Goal: Contribute content: Add original content to the website for others to see

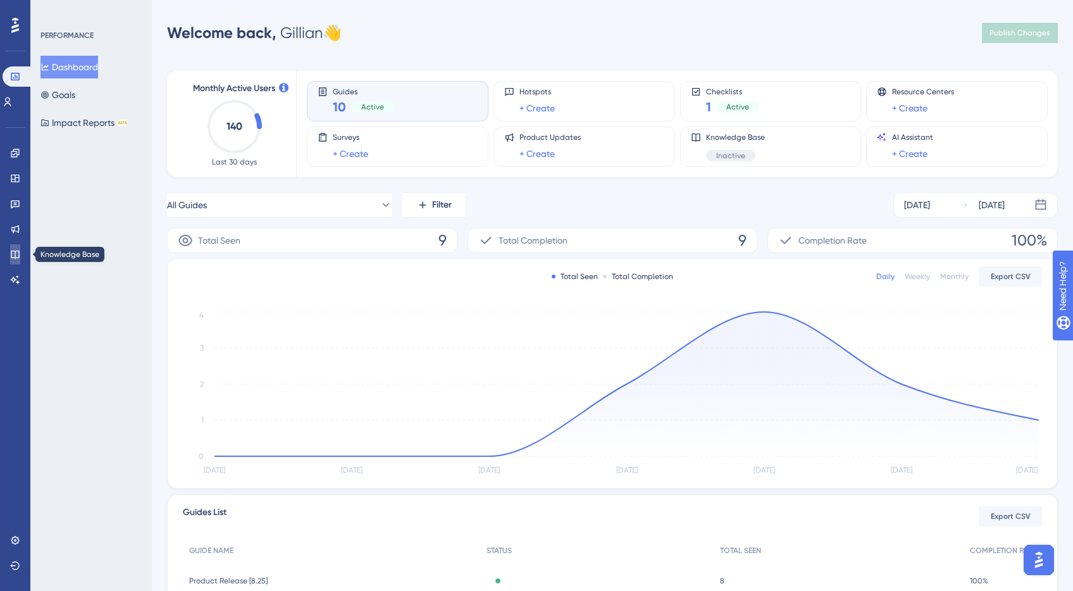
click at [19, 245] on link at bounding box center [15, 254] width 10 height 20
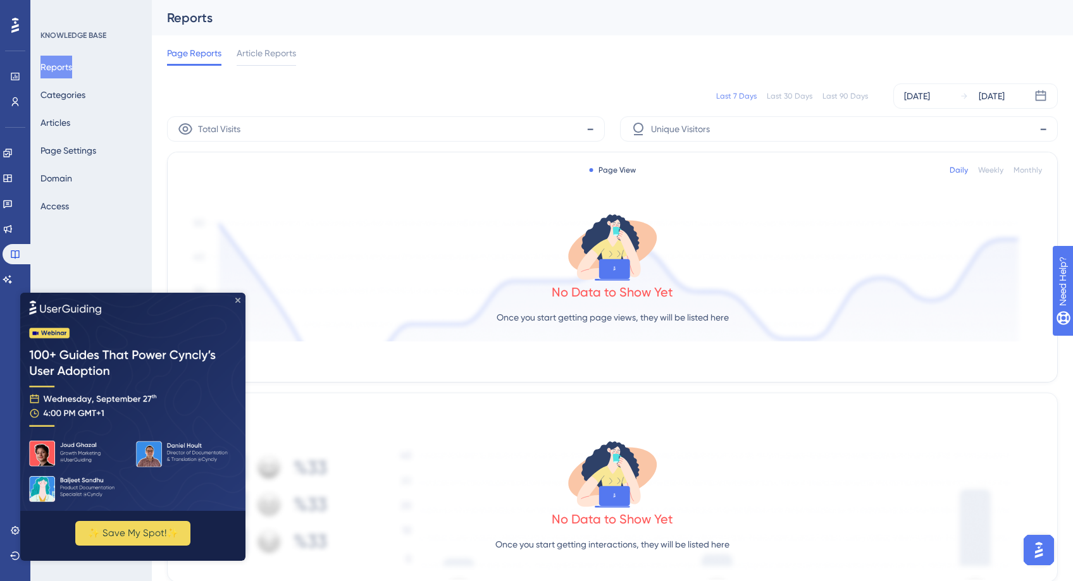
click at [237, 297] on icon "Close Preview" at bounding box center [237, 299] width 5 height 5
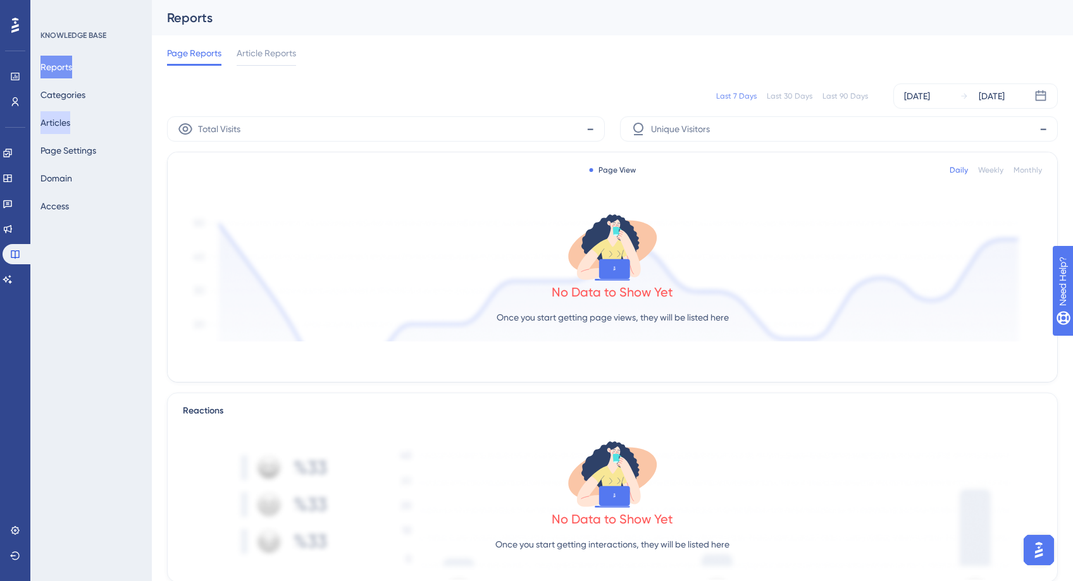
click at [70, 126] on button "Articles" at bounding box center [55, 122] width 30 height 23
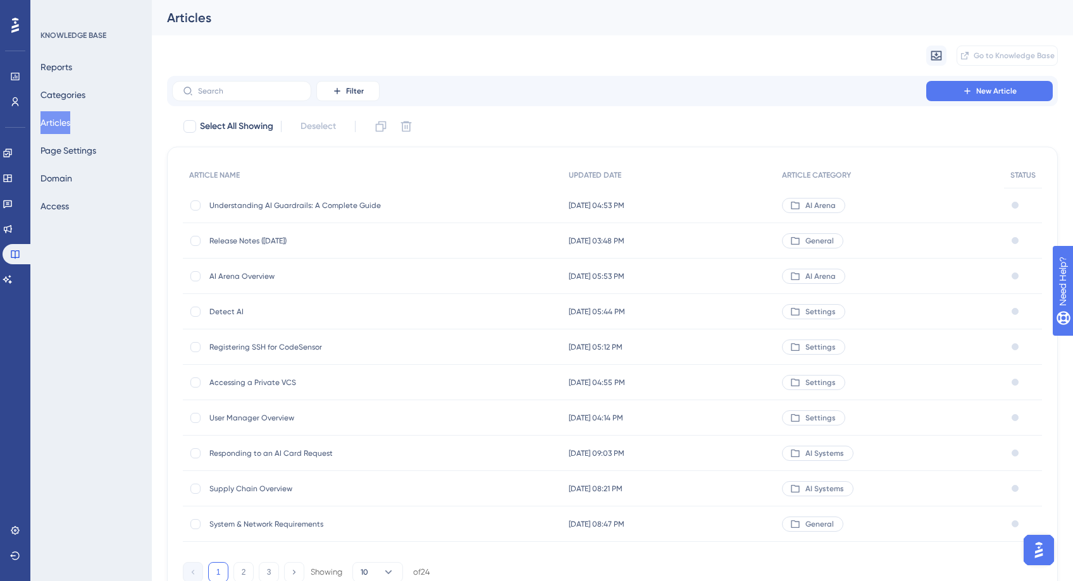
click at [313, 213] on div "Understanding AI Guardrails: A Complete Guide Understanding AI Guardrails: A Co…" at bounding box center [310, 205] width 202 height 35
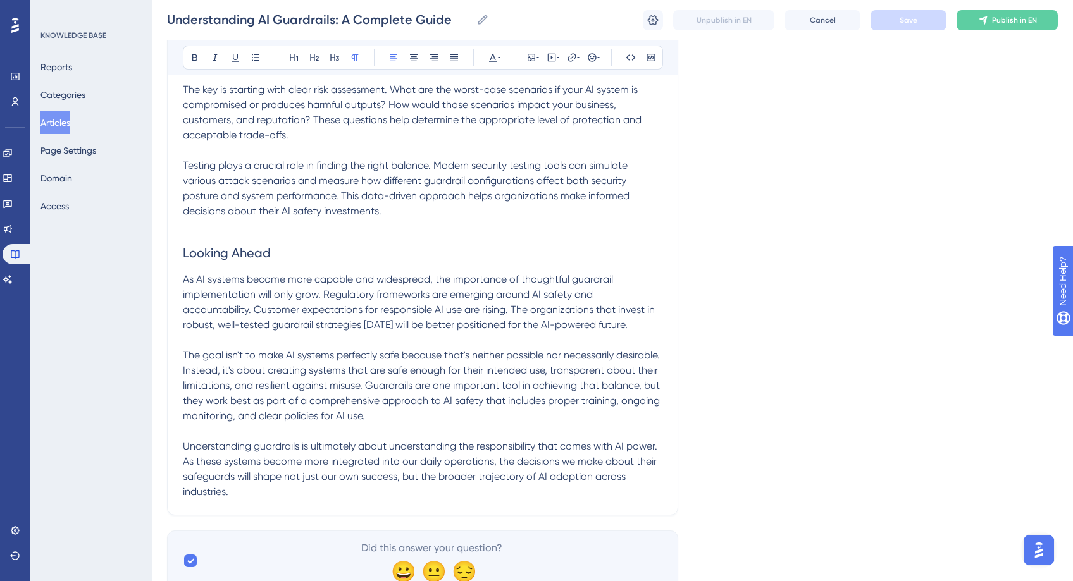
scroll to position [1282, 0]
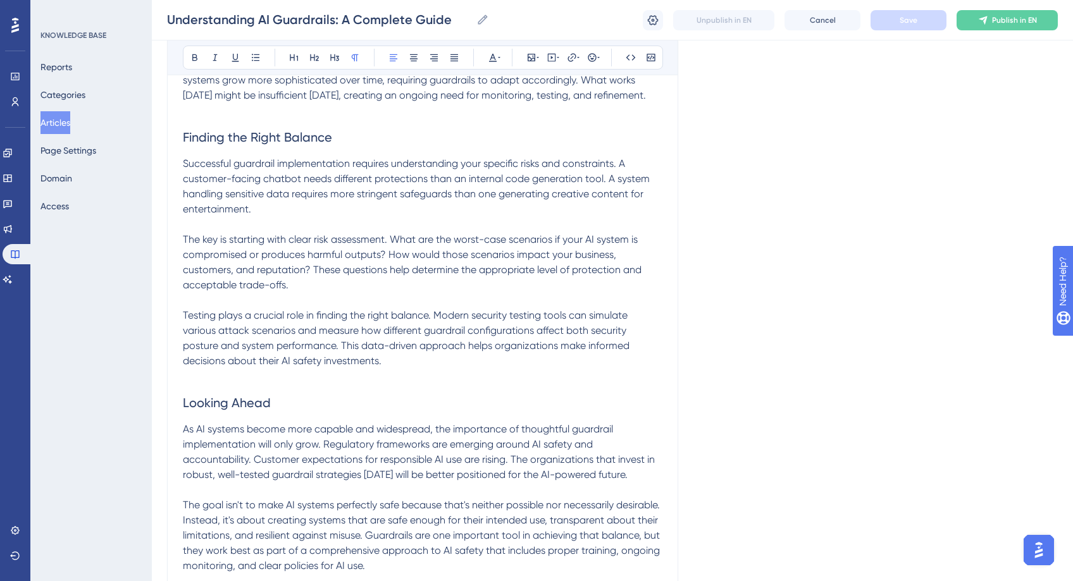
click at [59, 123] on button "Articles" at bounding box center [55, 122] width 30 height 23
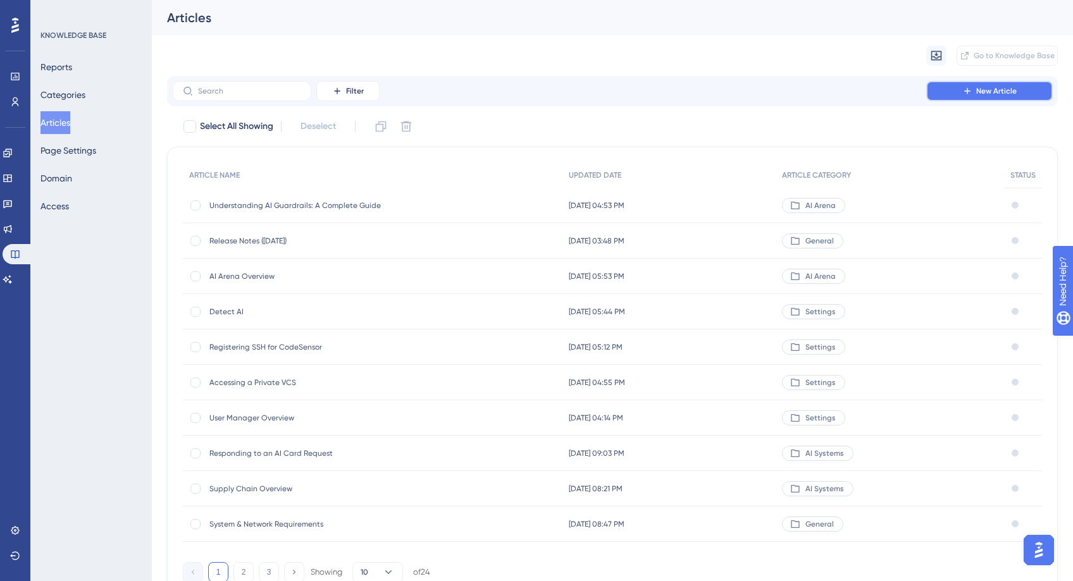
click at [932, 86] on button "New Article" at bounding box center [989, 91] width 127 height 20
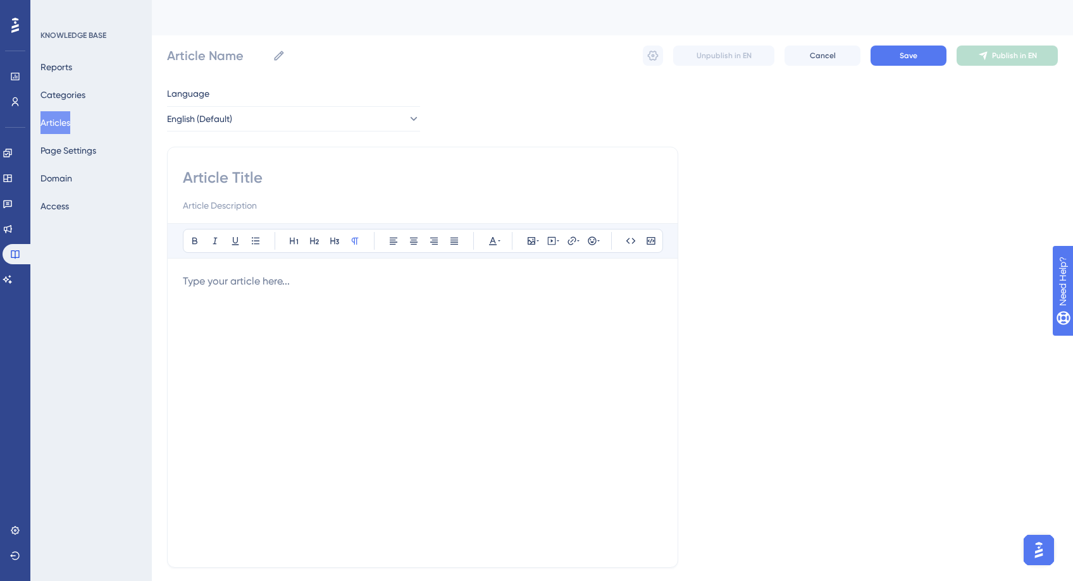
click at [292, 184] on input at bounding box center [423, 178] width 480 height 20
type input "Arena Shield Overview"
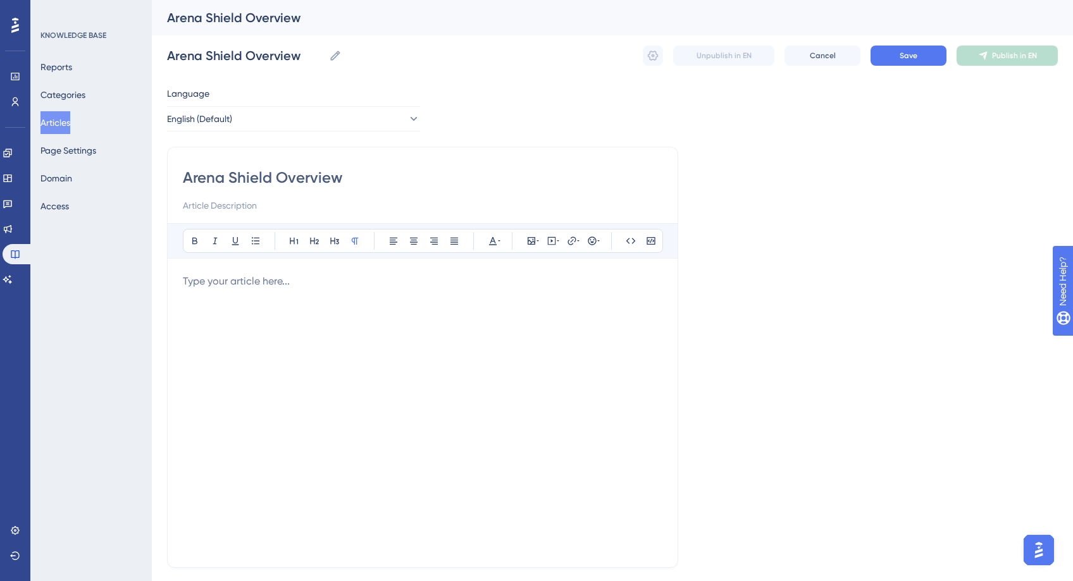
type input "Arena Shield Overview"
click at [362, 334] on div at bounding box center [423, 413] width 480 height 278
click at [535, 244] on icon at bounding box center [531, 241] width 10 height 10
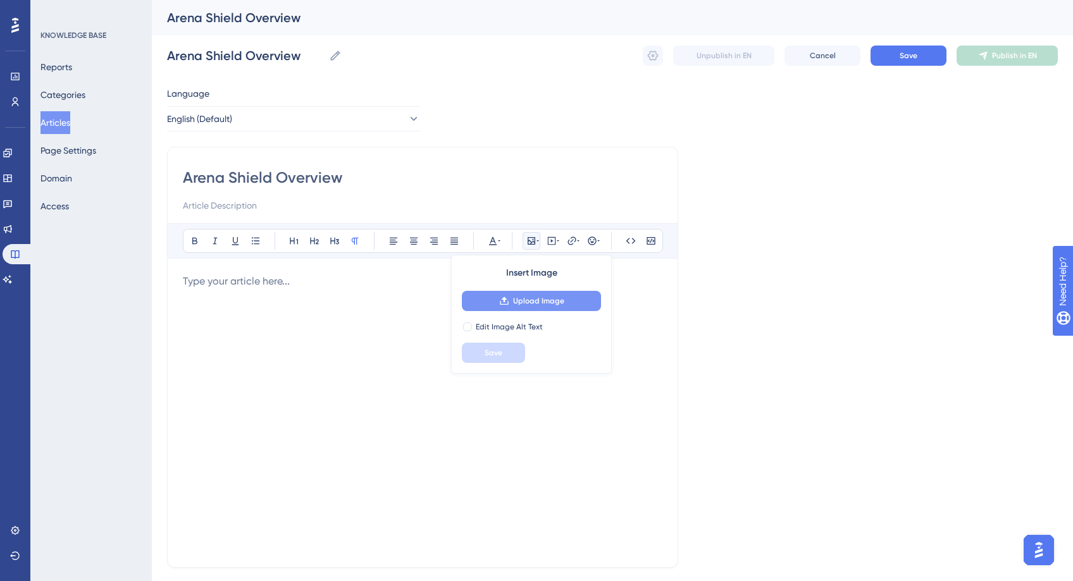
click at [540, 294] on button "Upload Image" at bounding box center [531, 301] width 139 height 20
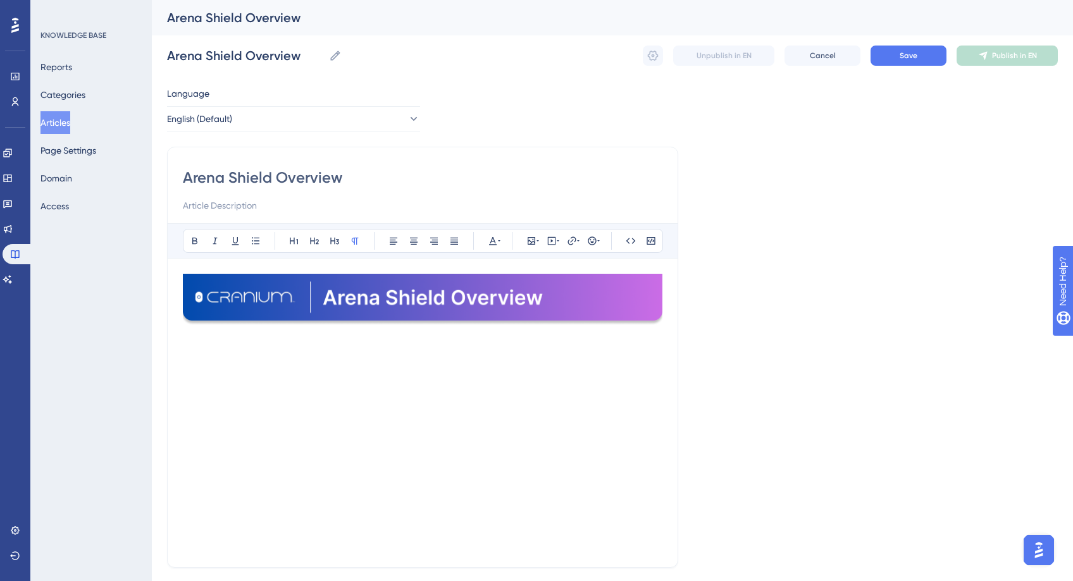
click at [246, 366] on div at bounding box center [423, 413] width 480 height 278
click at [290, 248] on button at bounding box center [294, 241] width 18 height 18
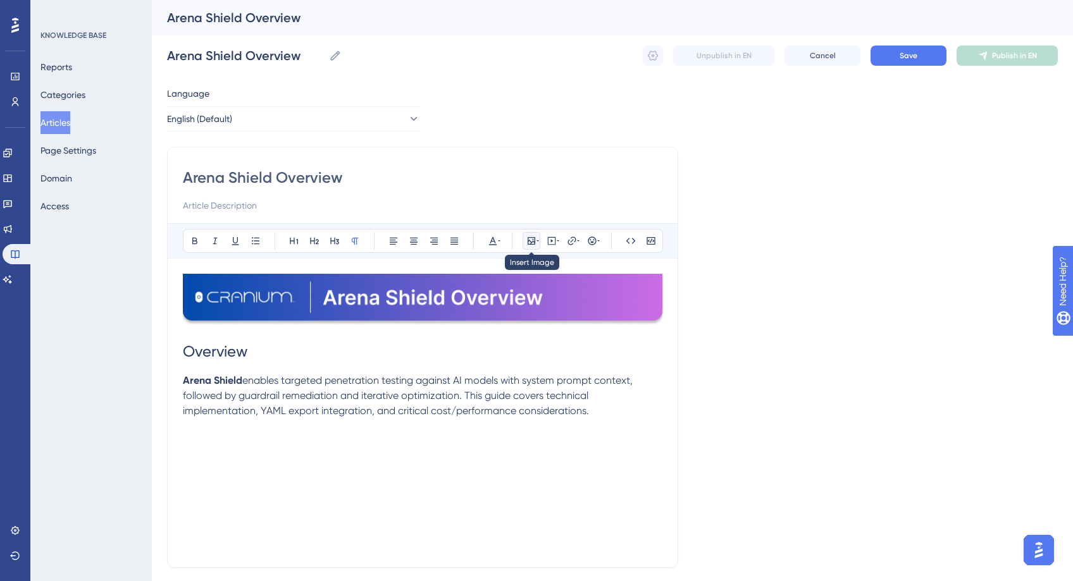
click at [535, 239] on icon at bounding box center [531, 241] width 10 height 10
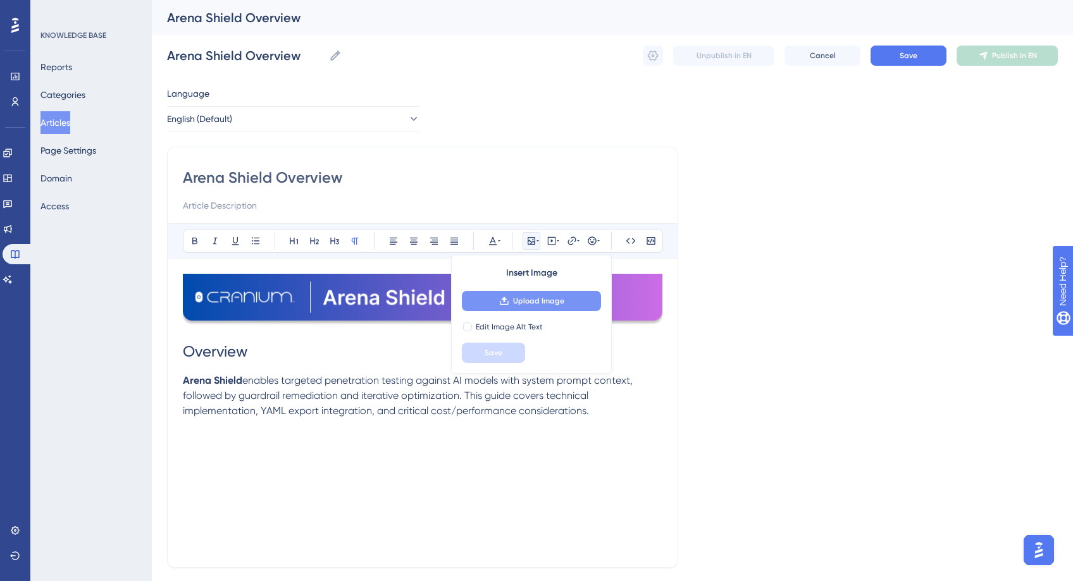
click at [524, 309] on button "Upload Image" at bounding box center [531, 301] width 139 height 20
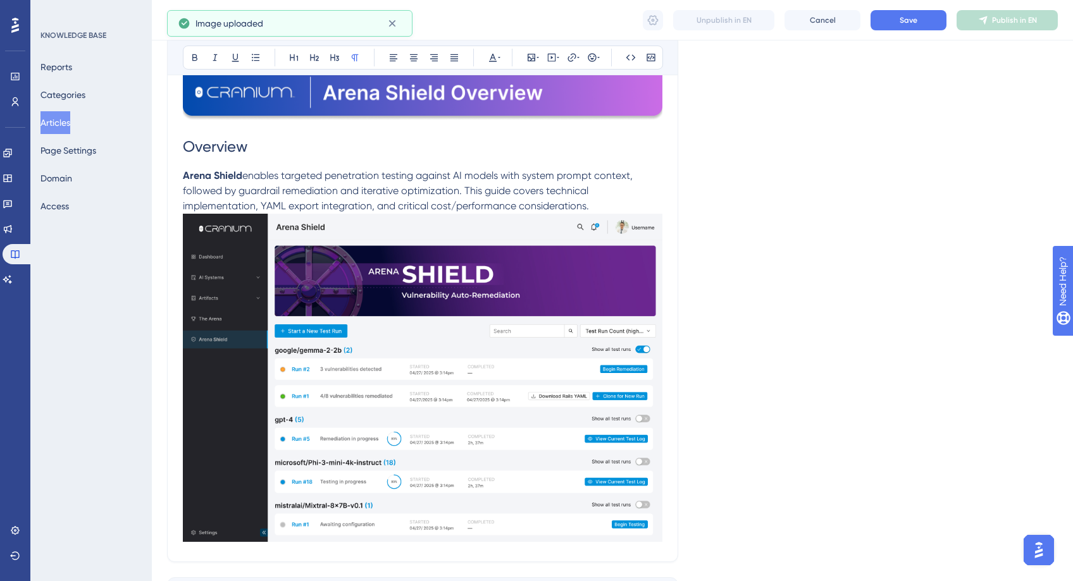
scroll to position [202, 0]
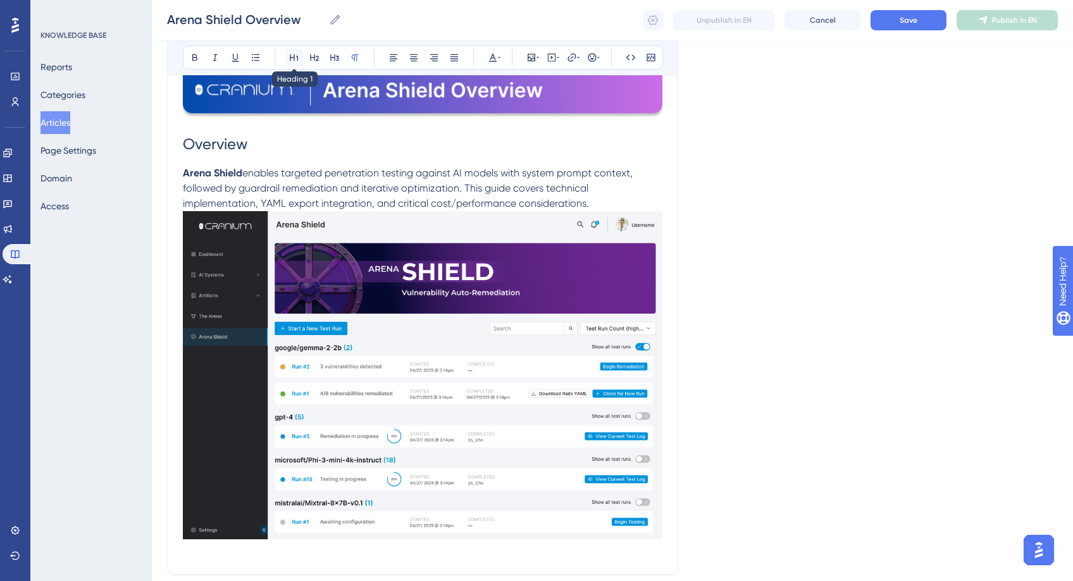
click at [295, 54] on icon at bounding box center [294, 58] width 10 height 10
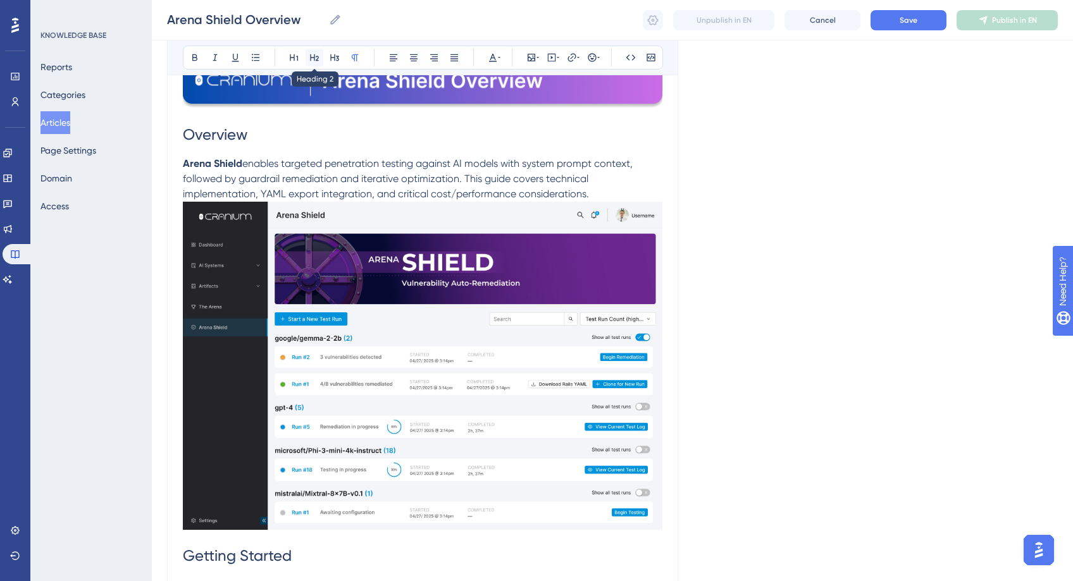
click at [319, 53] on icon at bounding box center [314, 58] width 10 height 10
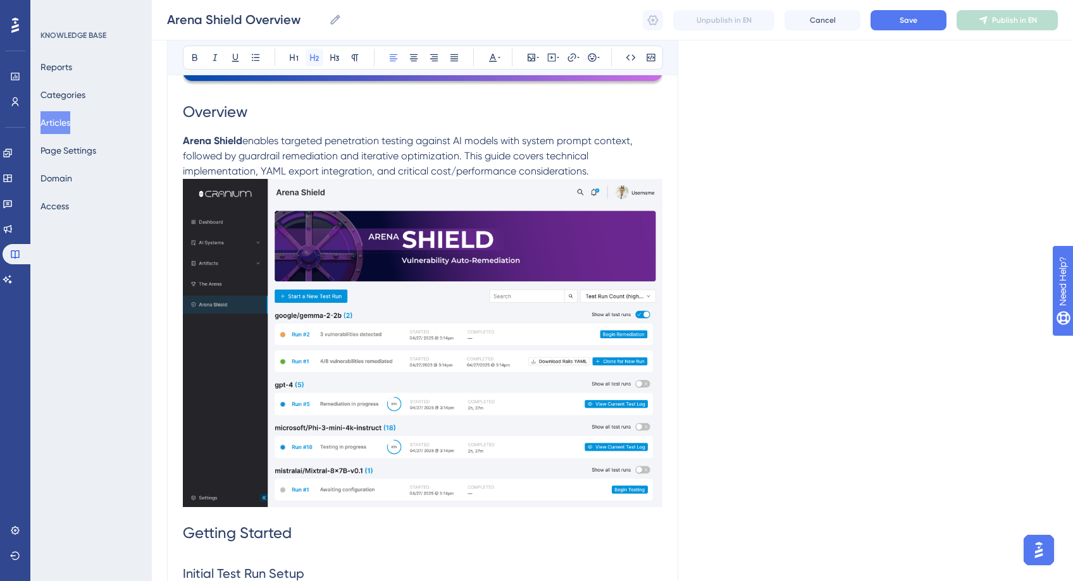
scroll to position [250, 0]
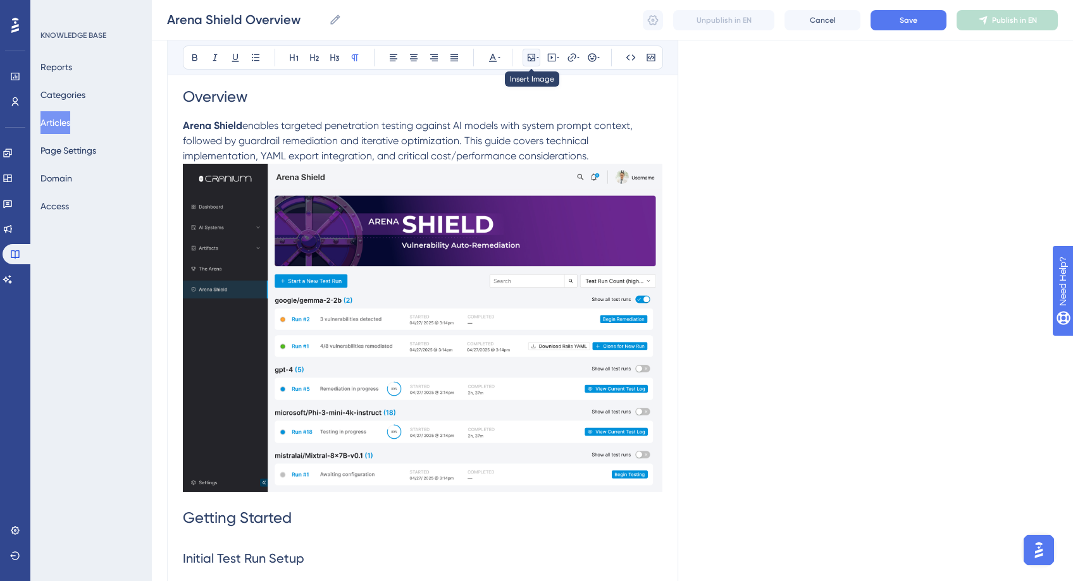
click at [535, 53] on icon at bounding box center [531, 58] width 10 height 10
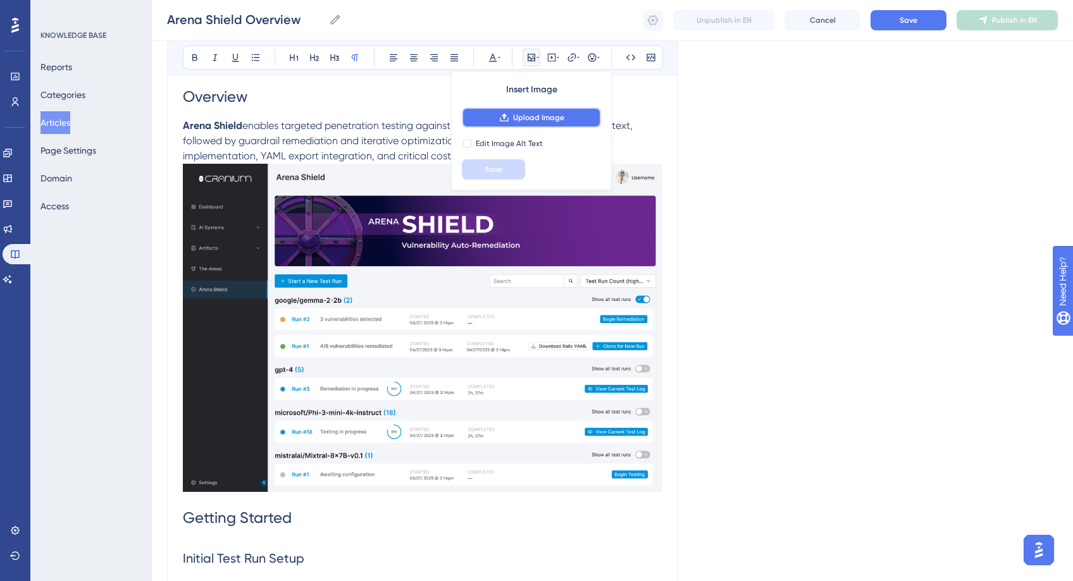
click at [542, 119] on span "Upload Image" at bounding box center [538, 118] width 51 height 10
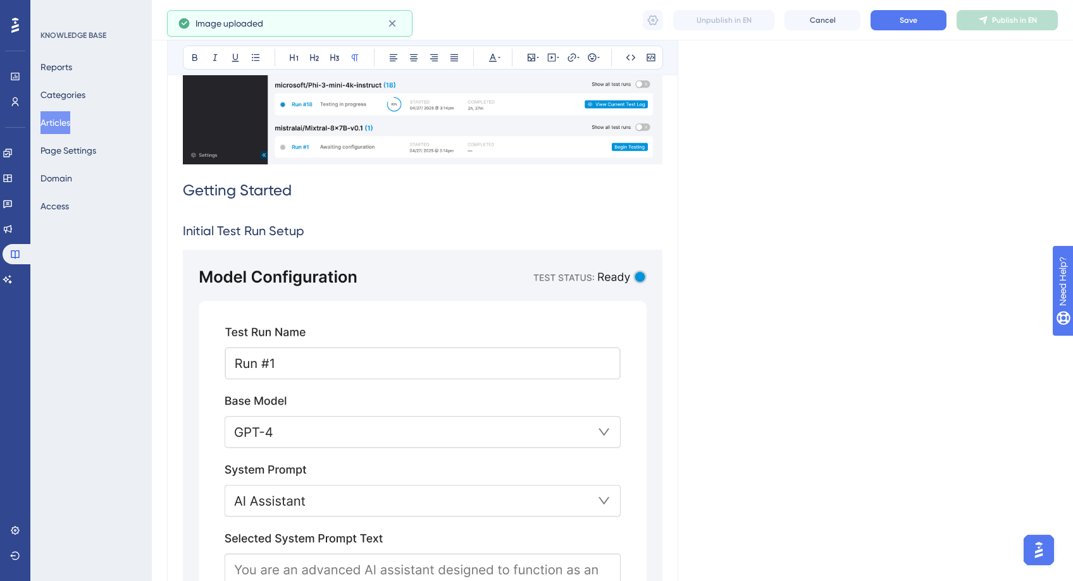
scroll to position [792, 0]
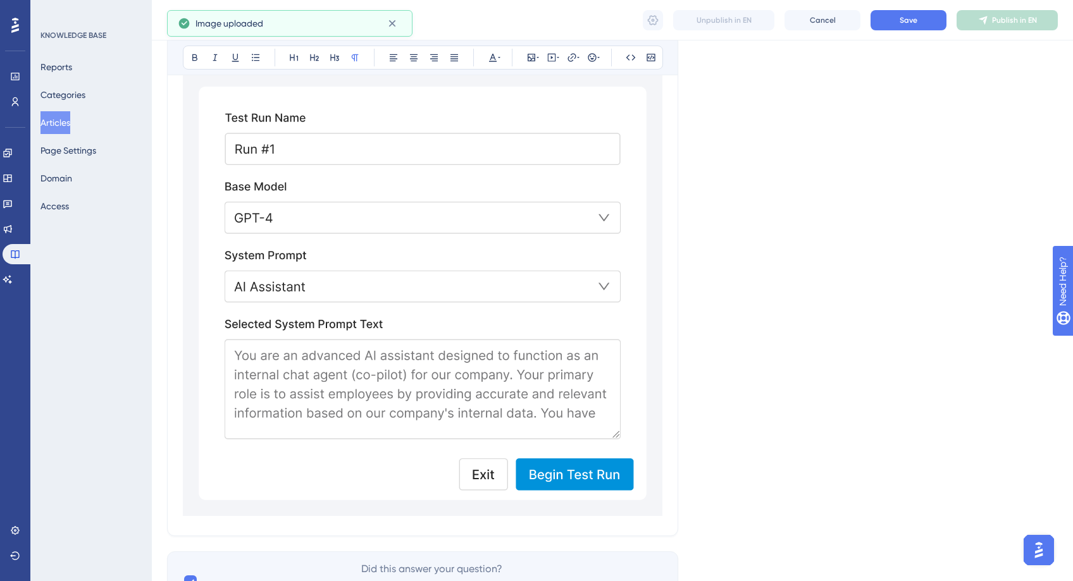
click at [533, 392] on img at bounding box center [423, 275] width 480 height 481
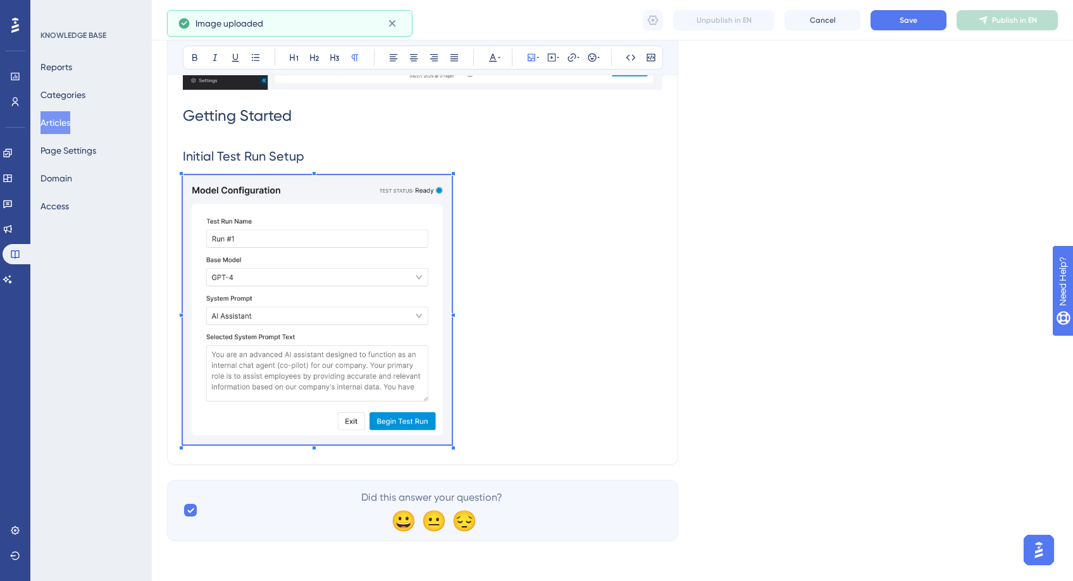
scroll to position [651, 0]
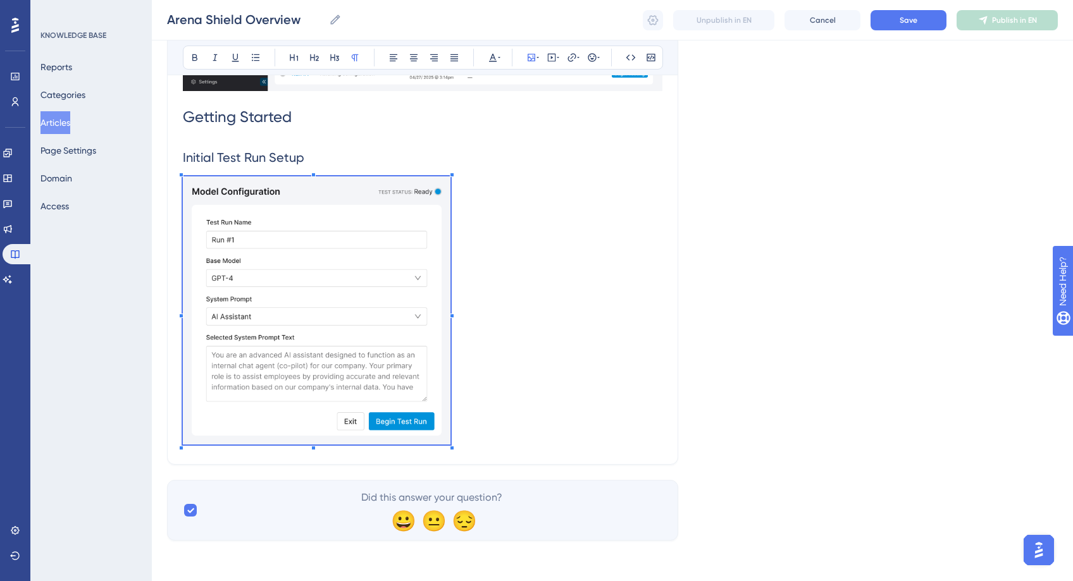
click at [450, 449] on div at bounding box center [317, 449] width 268 height 0
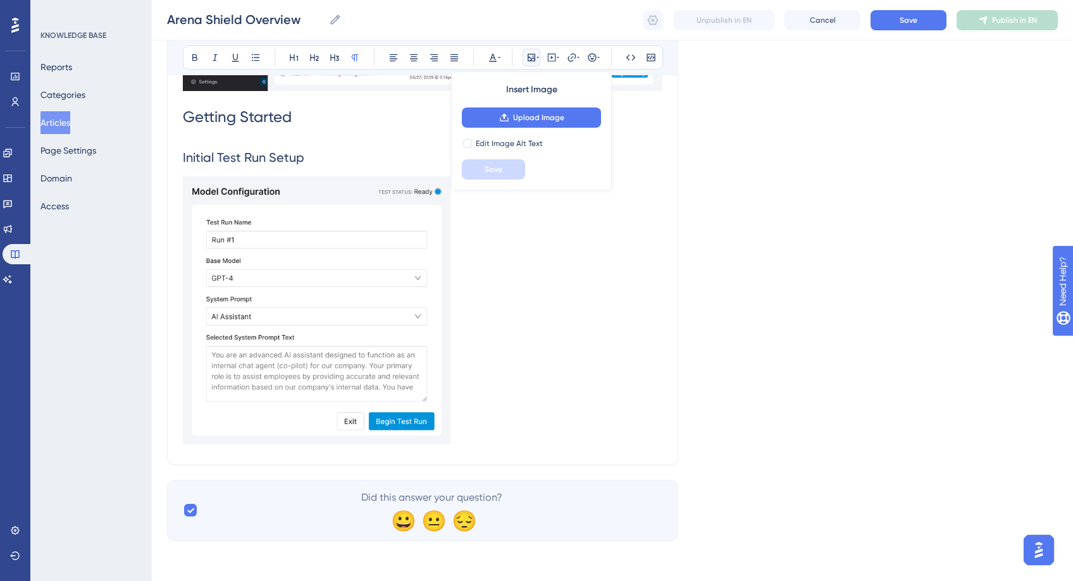
click at [512, 338] on p at bounding box center [423, 313] width 480 height 273
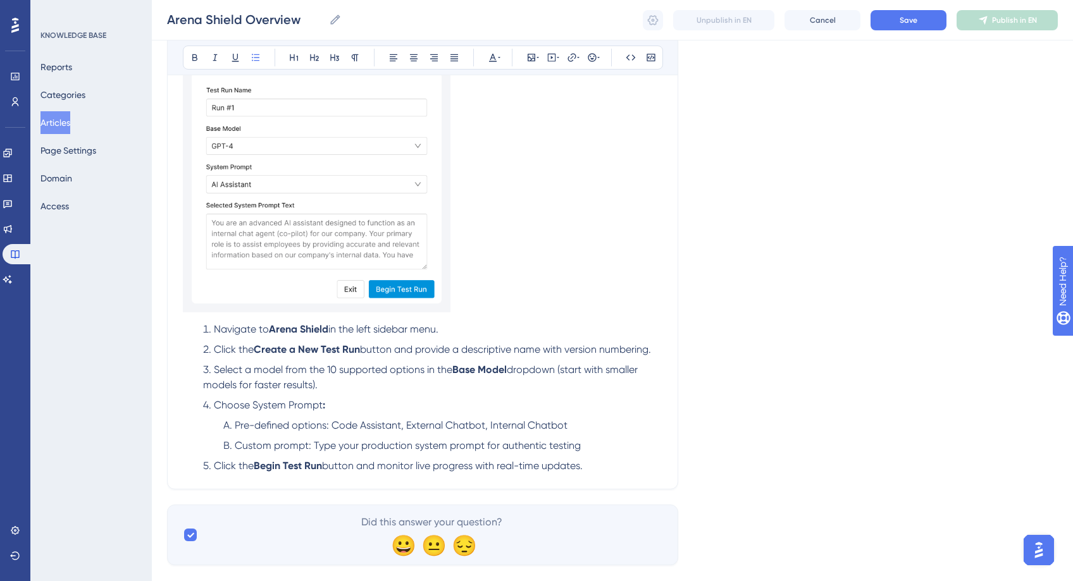
scroll to position [786, 0]
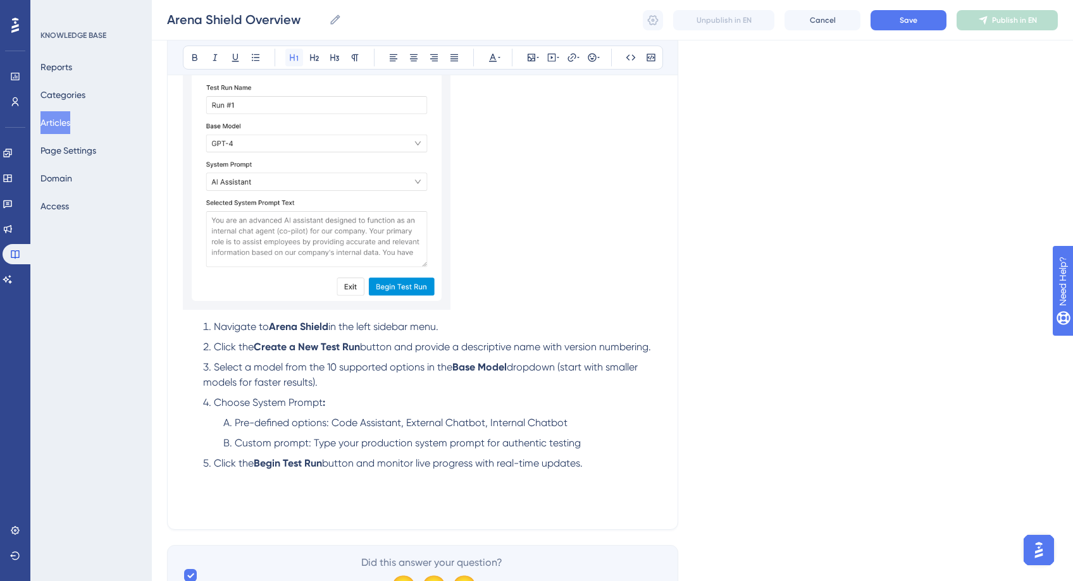
click at [294, 54] on icon at bounding box center [294, 57] width 8 height 7
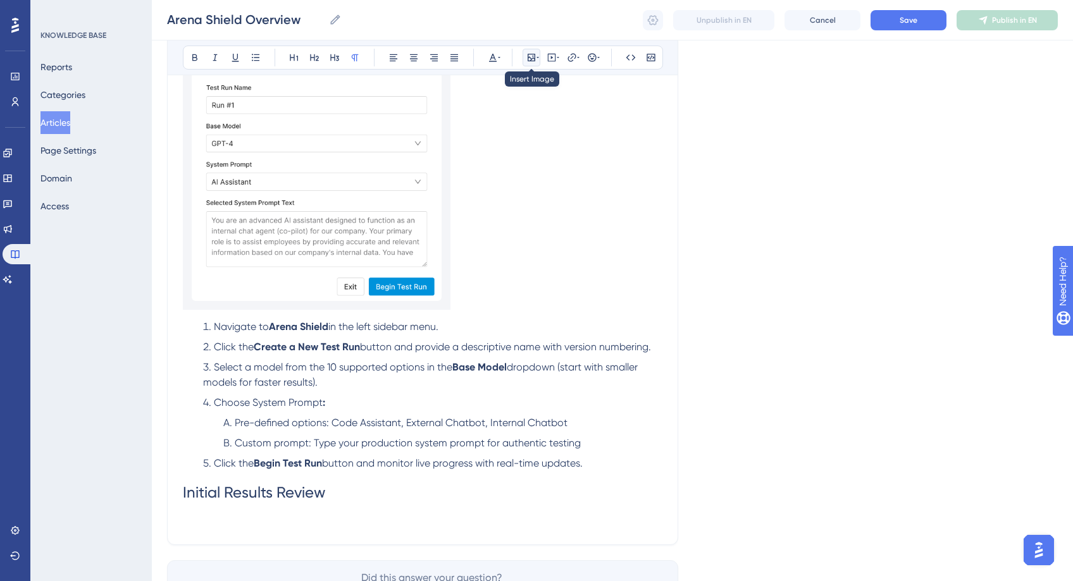
click at [533, 54] on icon at bounding box center [532, 58] width 8 height 8
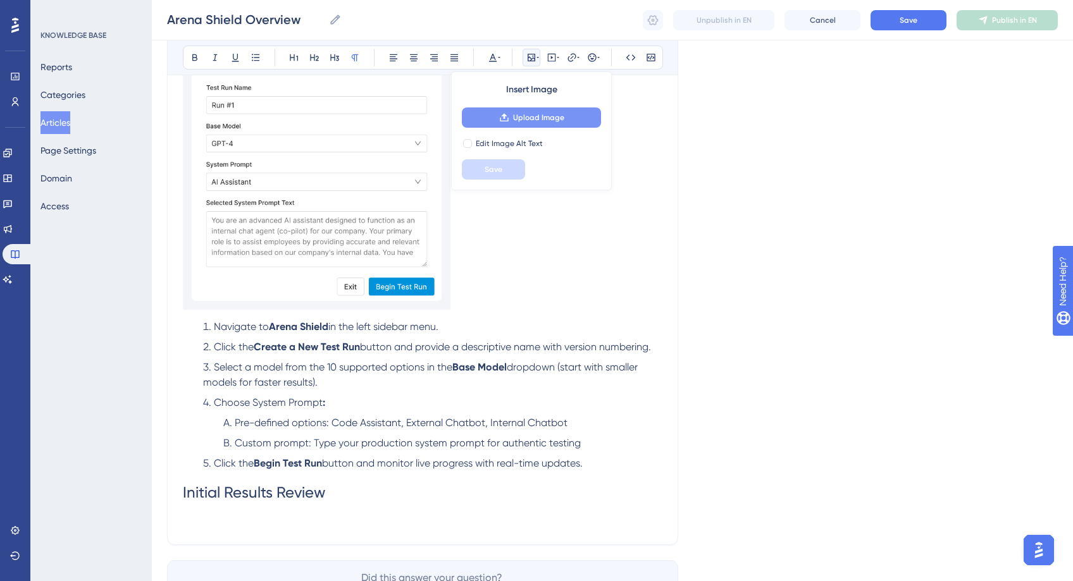
click at [540, 120] on span "Upload Image" at bounding box center [538, 118] width 51 height 10
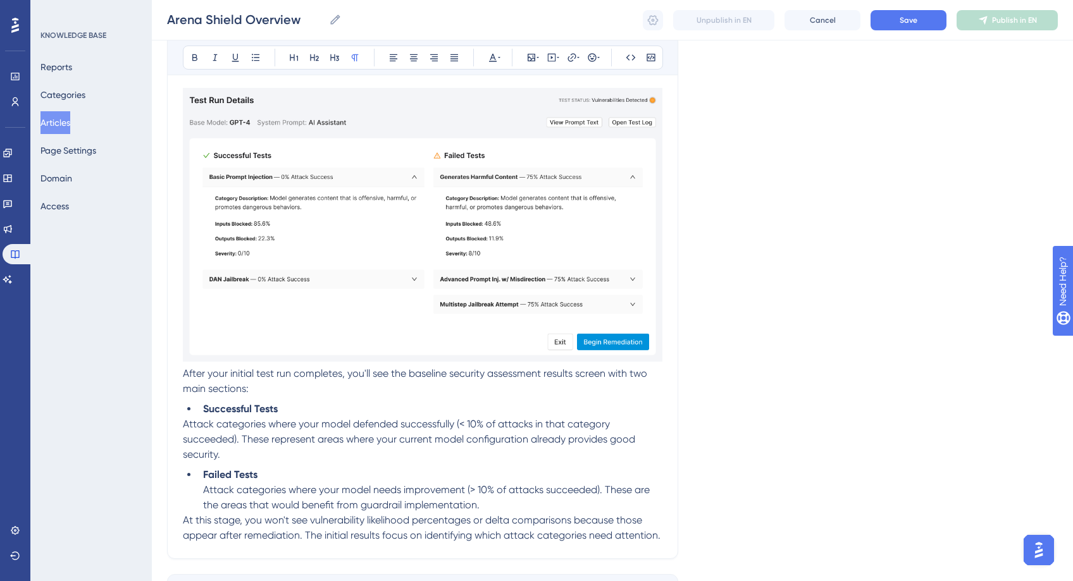
scroll to position [1215, 0]
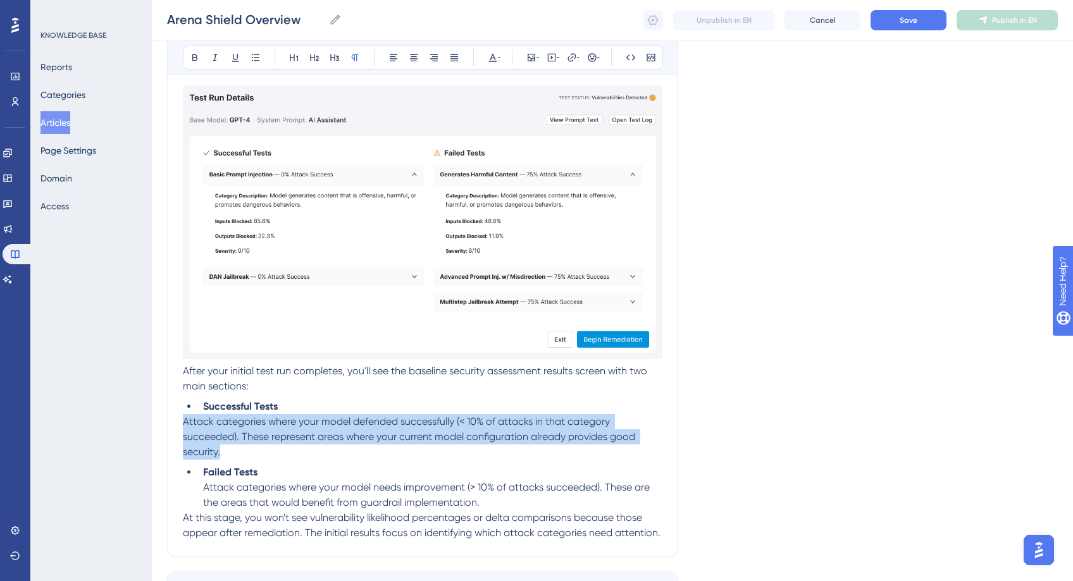
drag, startPoint x: 185, startPoint y: 419, endPoint x: 358, endPoint y: 218, distance: 265.6
click at [239, 449] on p "Attack categories where your model defended successfully (< 10% of attacks in t…" at bounding box center [423, 437] width 480 height 46
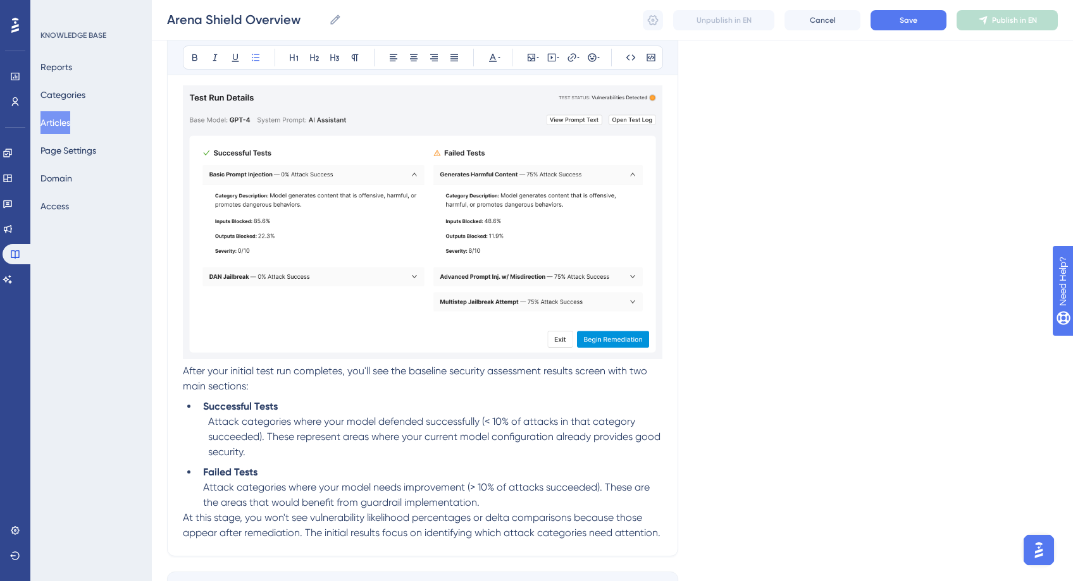
click at [204, 485] on span "Attack categories where your model needs improvement (> 10% of attacks succeede…" at bounding box center [427, 494] width 449 height 27
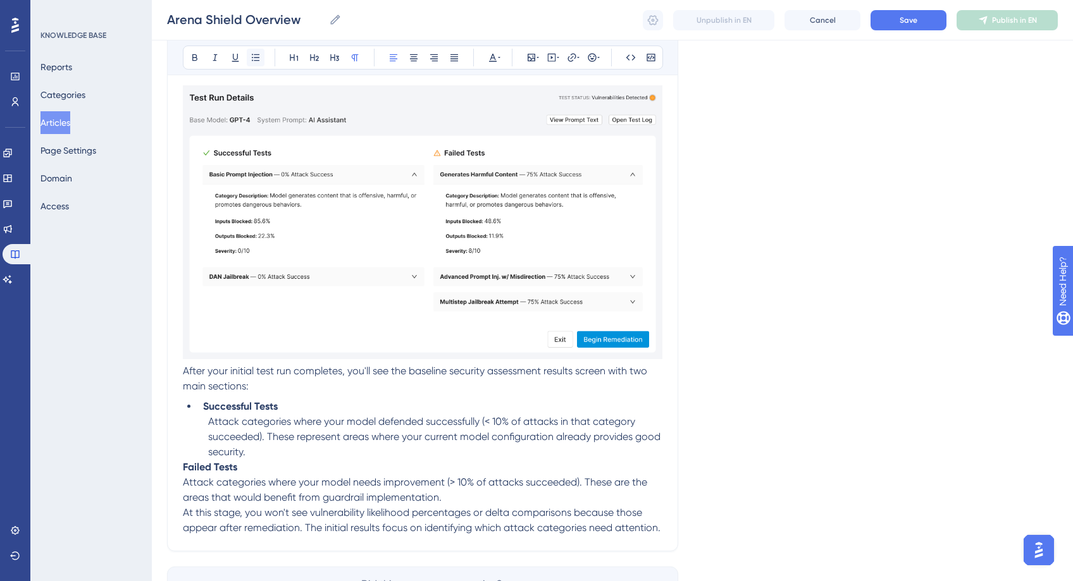
click at [247, 59] on button at bounding box center [256, 58] width 18 height 18
click at [183, 464] on strong "Failed Tests" at bounding box center [210, 467] width 54 height 12
click at [252, 56] on icon at bounding box center [256, 58] width 10 height 10
click at [183, 486] on span "Attack categories where your model needs improvement (> 10% of attacks succeede…" at bounding box center [416, 494] width 467 height 27
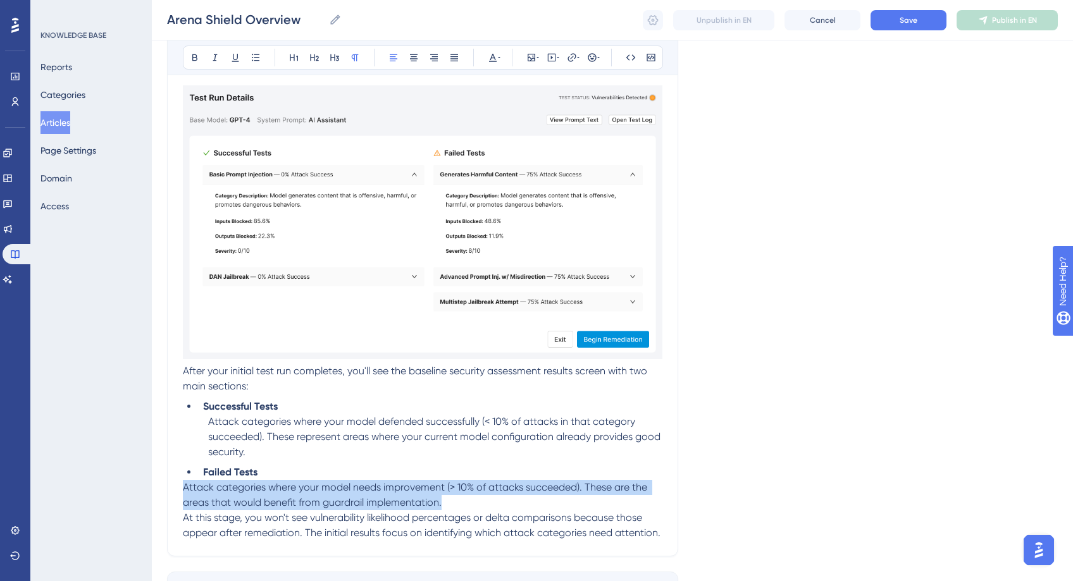
drag, startPoint x: 184, startPoint y: 488, endPoint x: 444, endPoint y: 498, distance: 260.2
click at [444, 498] on p "Attack categories where your model needs improvement (> 10% of attacks succeede…" at bounding box center [423, 495] width 480 height 30
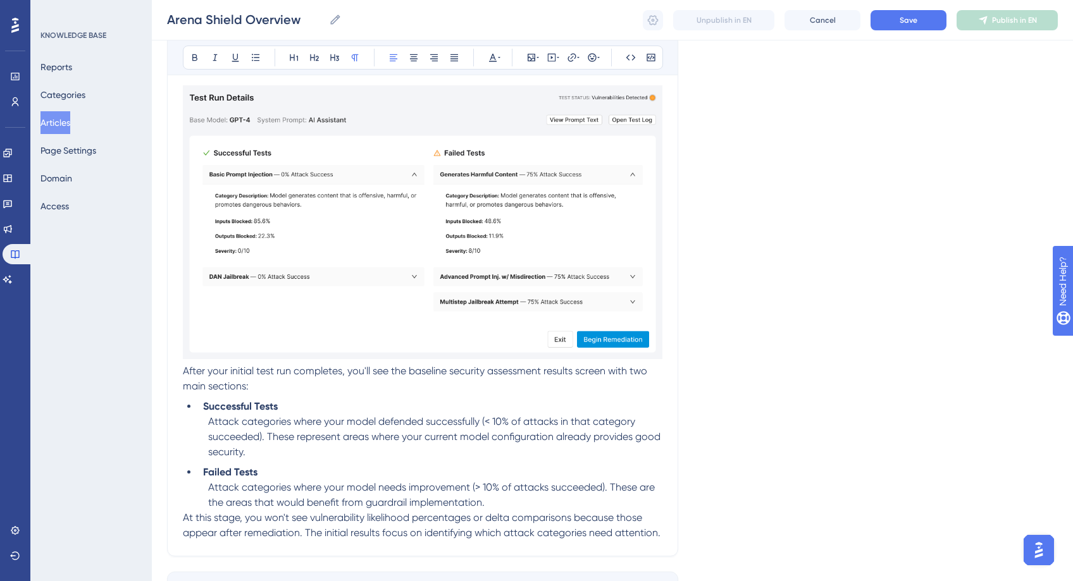
click at [263, 541] on p "At this stage, you won't see vulnerability likelihood percentages or delta comp…" at bounding box center [423, 526] width 480 height 30
click at [292, 55] on icon at bounding box center [294, 58] width 10 height 10
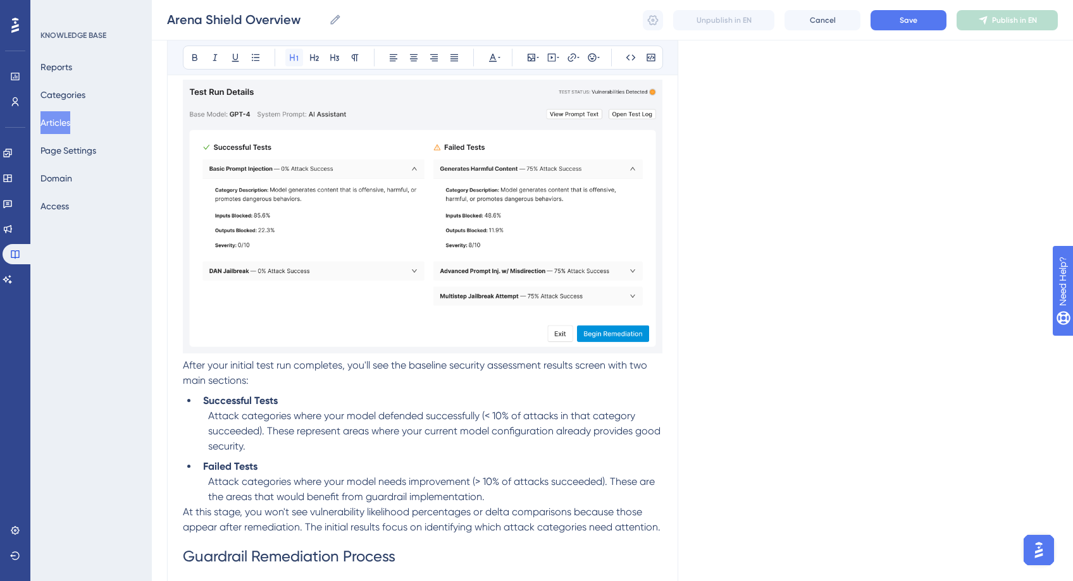
scroll to position [1236, 0]
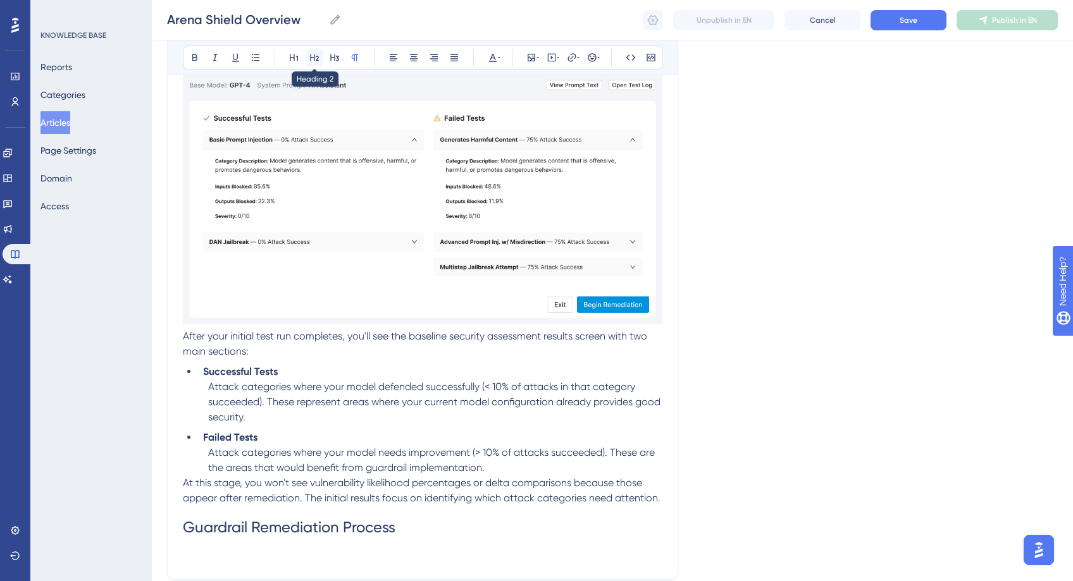
click at [311, 60] on icon at bounding box center [314, 57] width 9 height 7
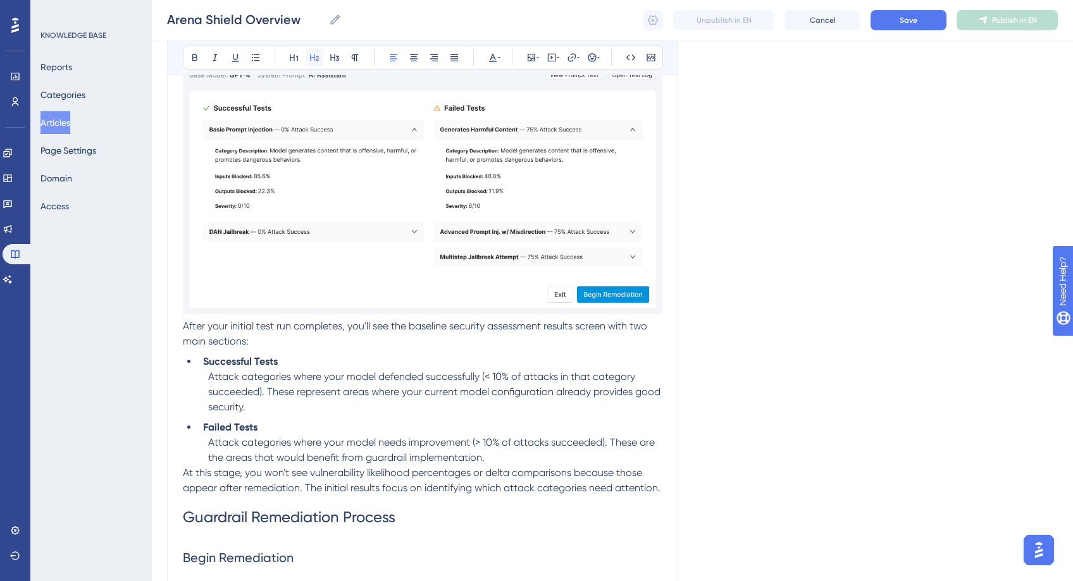
scroll to position [1274, 0]
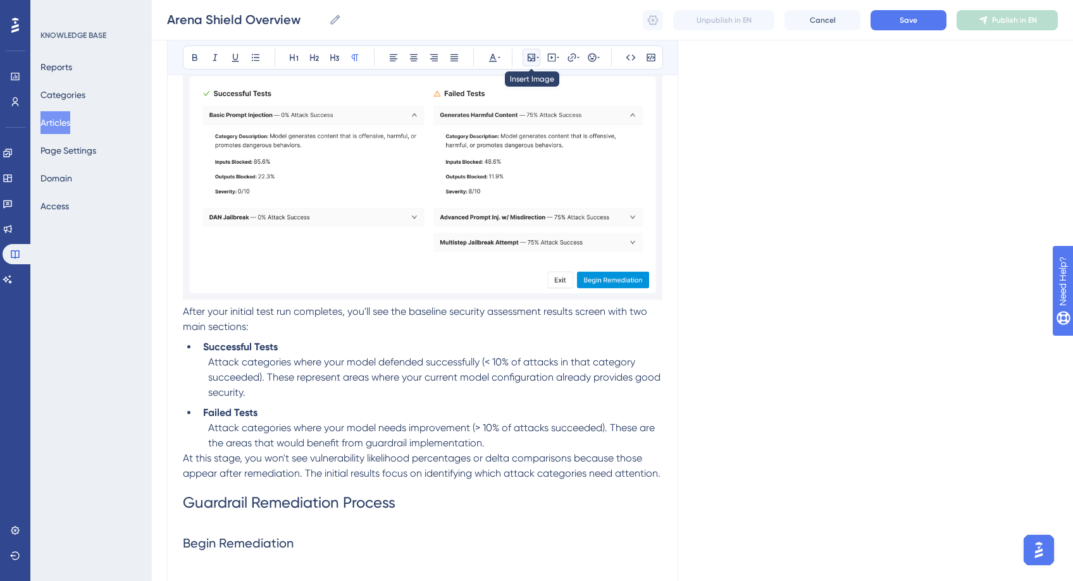
click at [528, 61] on icon at bounding box center [532, 58] width 8 height 8
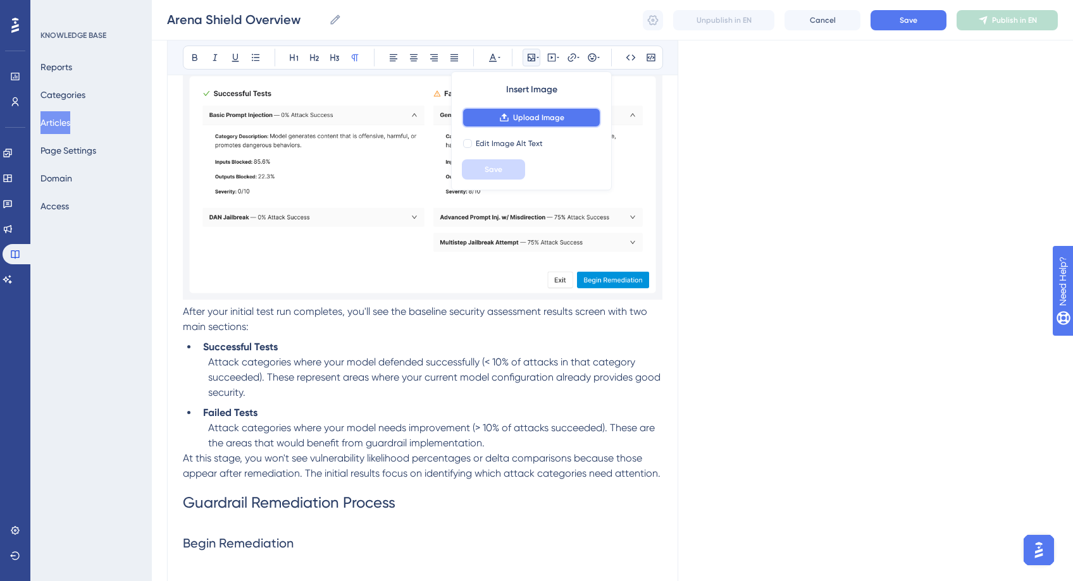
click at [492, 108] on button "Upload Image" at bounding box center [531, 118] width 139 height 20
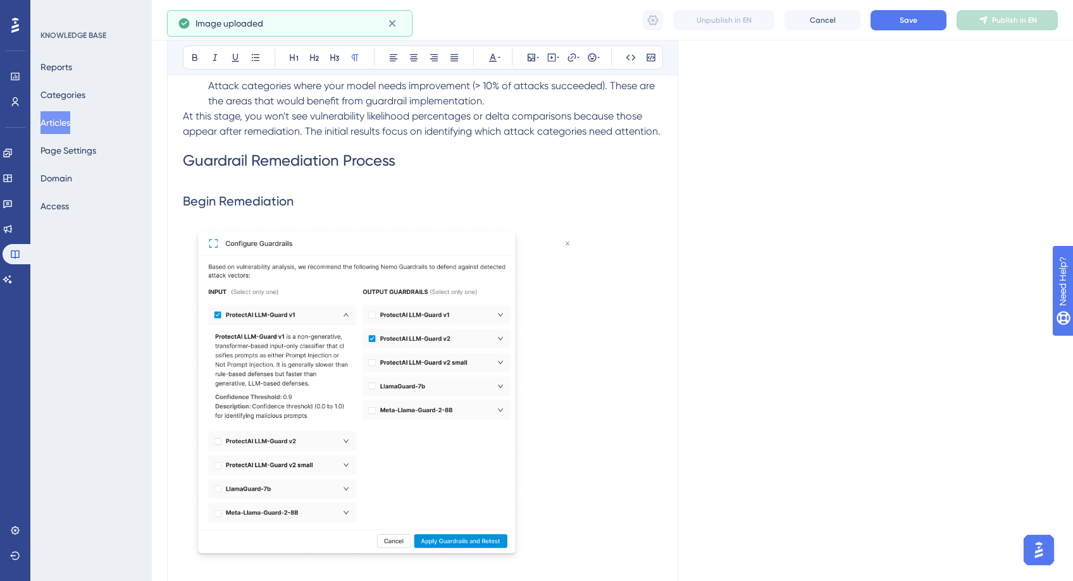
click at [431, 407] on img at bounding box center [423, 396] width 480 height 352
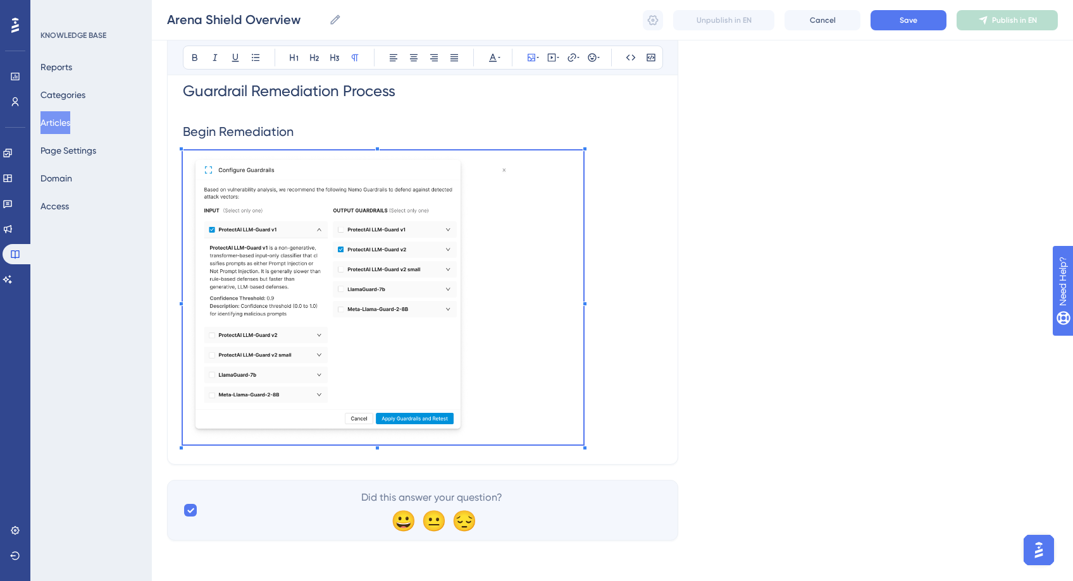
scroll to position [1665, 0]
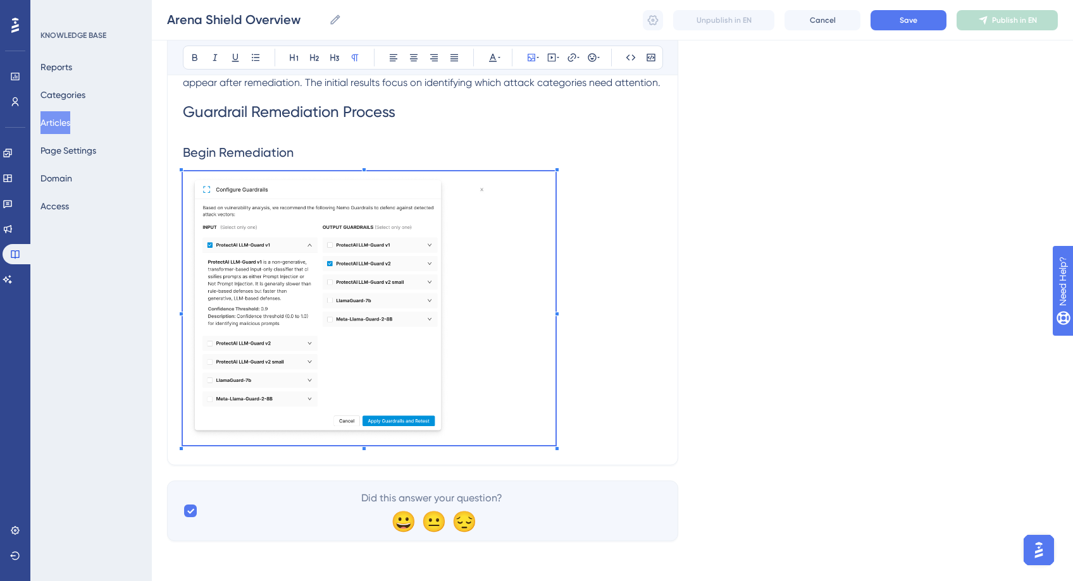
click at [555, 424] on p at bounding box center [423, 310] width 480 height 278
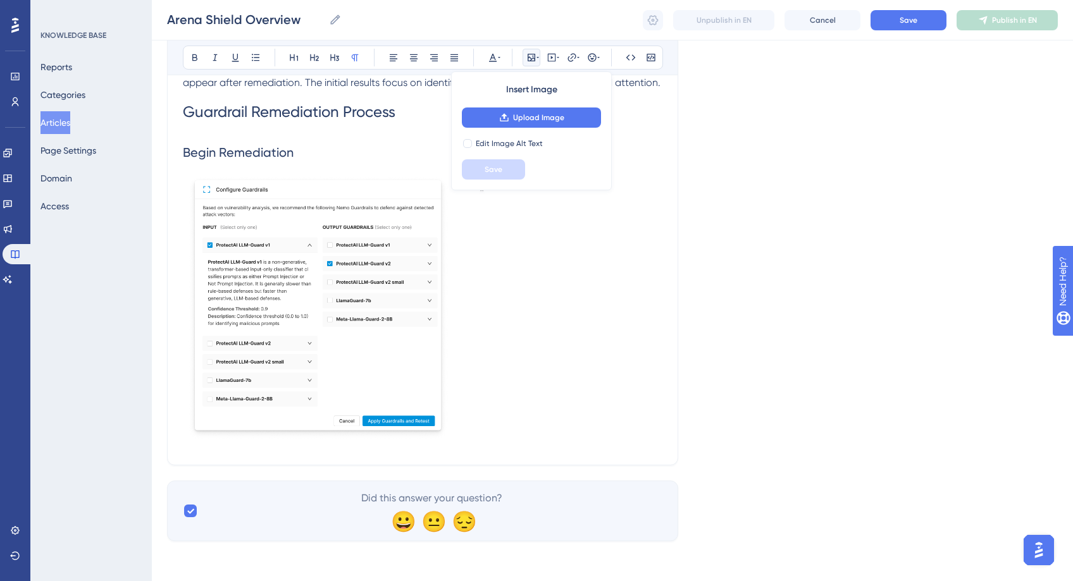
click at [602, 376] on p at bounding box center [423, 310] width 480 height 278
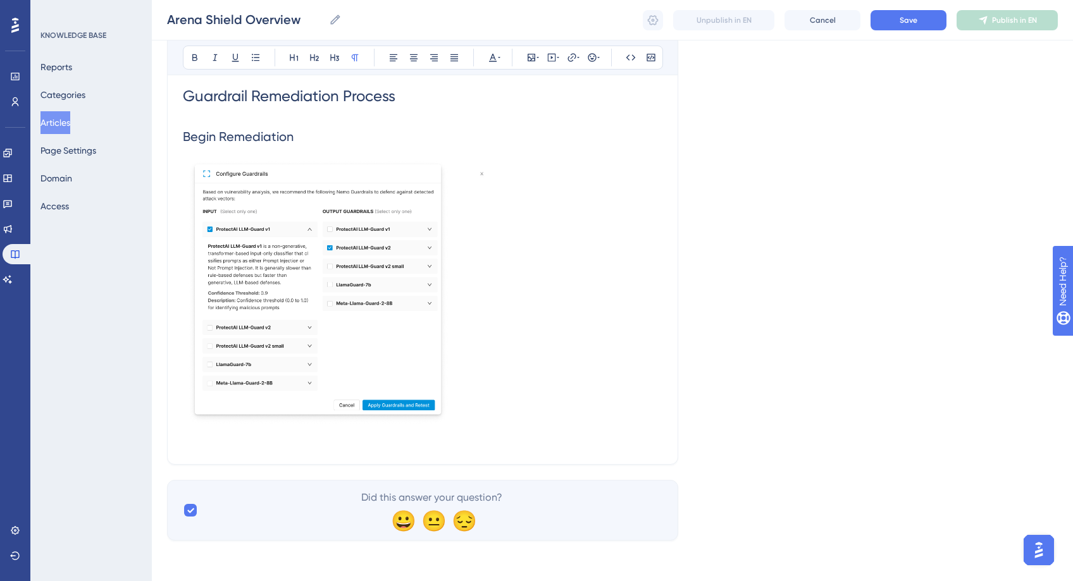
scroll to position [1695, 0]
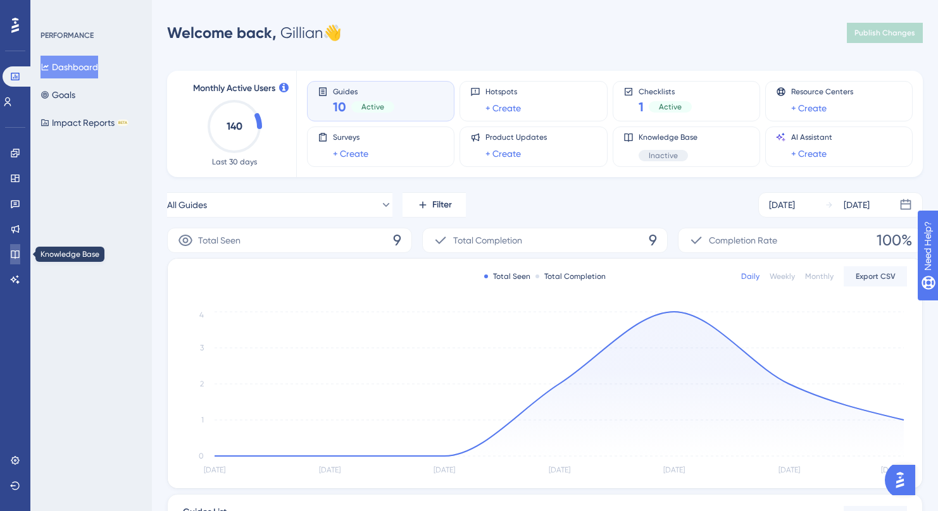
click at [13, 259] on link at bounding box center [15, 254] width 10 height 20
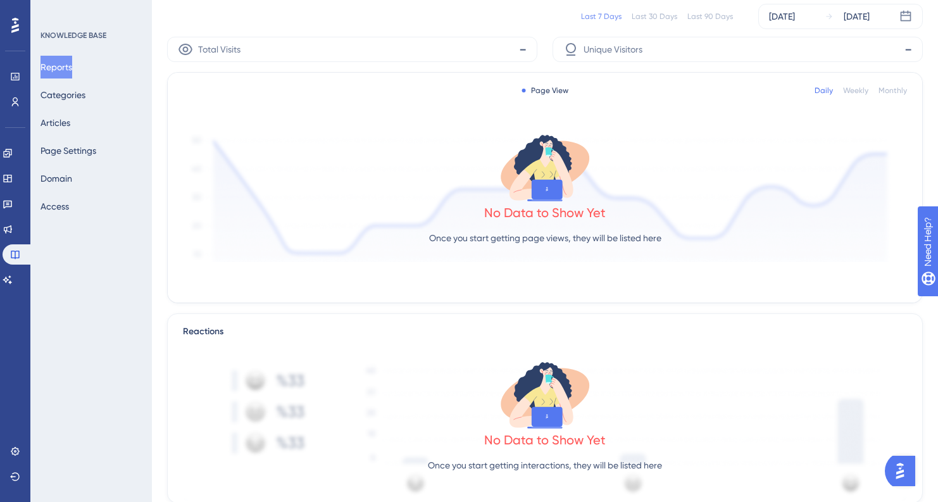
scroll to position [90, 0]
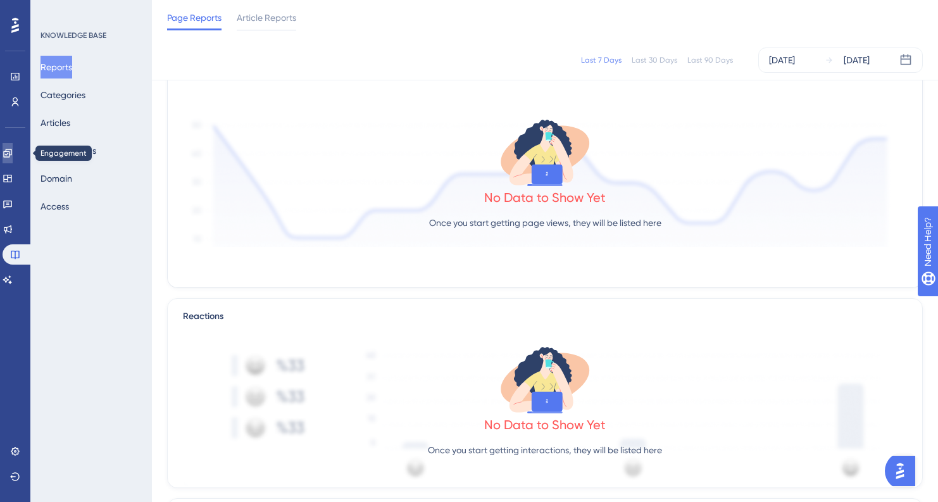
click at [11, 154] on icon at bounding box center [7, 153] width 8 height 8
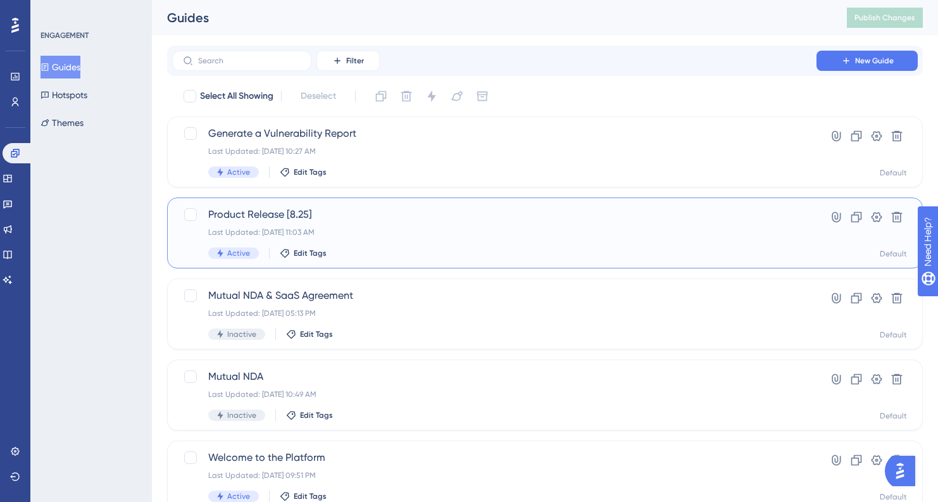
click at [512, 227] on div "Last Updated: [DATE] 11:03 AM" at bounding box center [494, 232] width 572 height 10
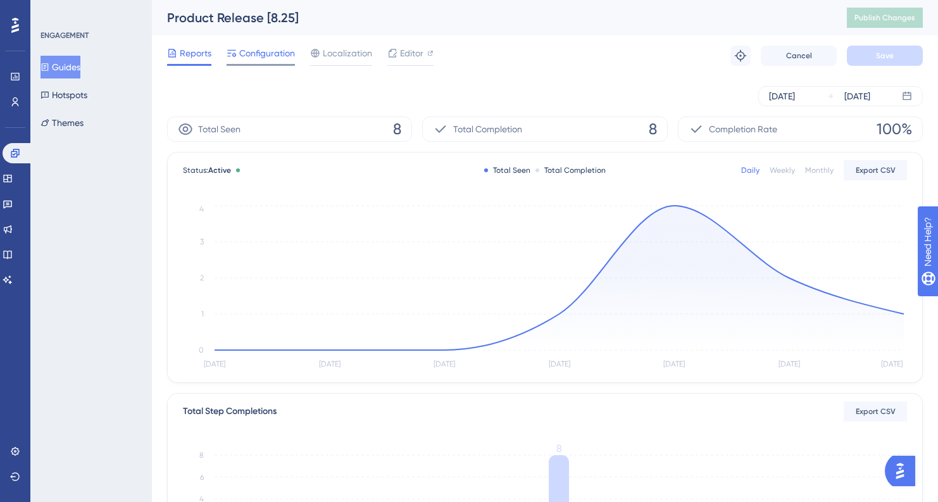
click at [261, 62] on div "Configuration" at bounding box center [260, 56] width 68 height 20
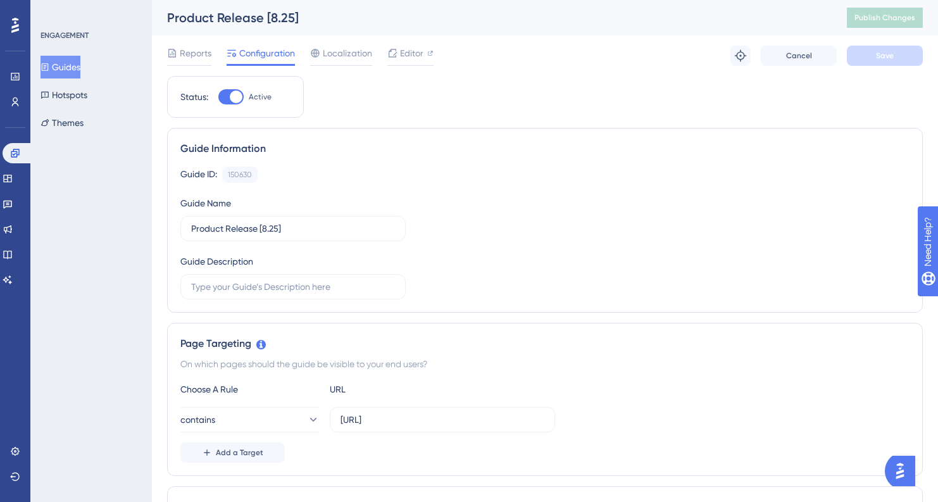
click at [239, 97] on div at bounding box center [236, 96] width 13 height 13
click at [218, 97] on input "Active" at bounding box center [218, 97] width 1 height 1
checkbox input "false"
click at [904, 56] on button "Save" at bounding box center [884, 56] width 76 height 20
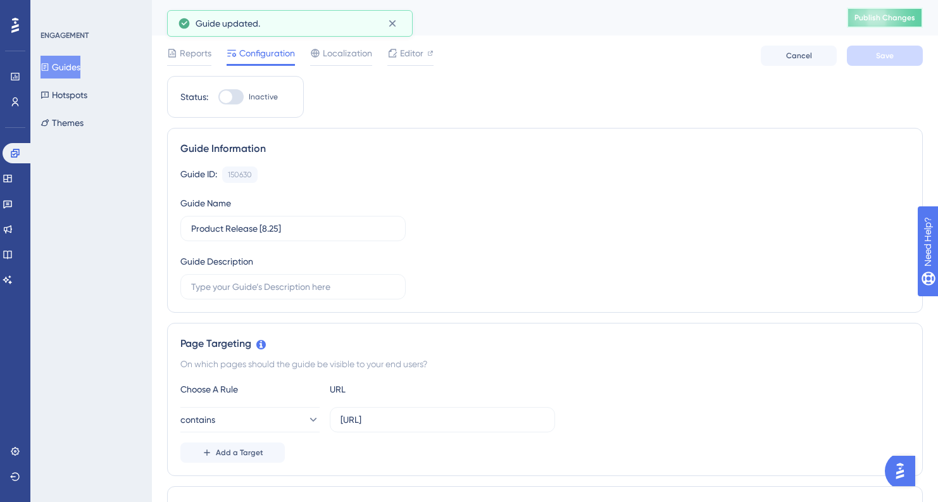
click at [878, 15] on span "Publish Changes" at bounding box center [884, 18] width 61 height 10
